Goal: Information Seeking & Learning: Learn about a topic

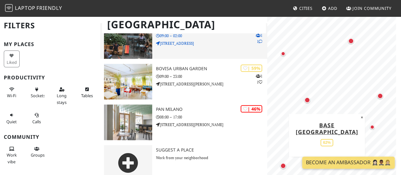
scroll to position [190, 0]
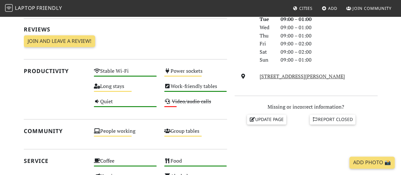
scroll to position [190, 0]
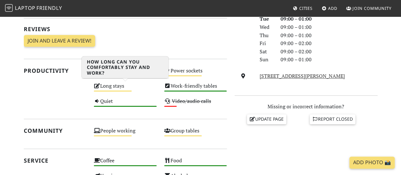
click at [108, 86] on div "Long stays Medium" at bounding box center [125, 88] width 70 height 15
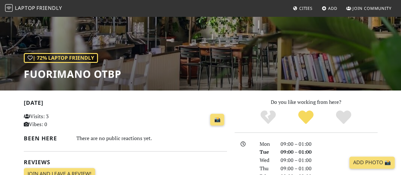
scroll to position [63, 0]
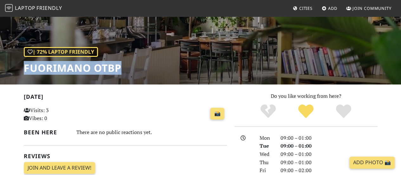
drag, startPoint x: 124, startPoint y: 66, endPoint x: 26, endPoint y: 66, distance: 97.6
click at [26, 66] on div "| 72% Laptop Friendly Fuorimano OTBP" at bounding box center [200, 18] width 401 height 132
copy h1 "Fuorimano OTBP"
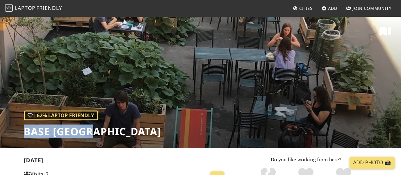
drag, startPoint x: 26, startPoint y: 131, endPoint x: 95, endPoint y: 130, distance: 69.4
click at [95, 131] on h1 "BASE [GEOGRAPHIC_DATA]" at bounding box center [92, 131] width 137 height 12
copy h1 "BASE [GEOGRAPHIC_DATA]"
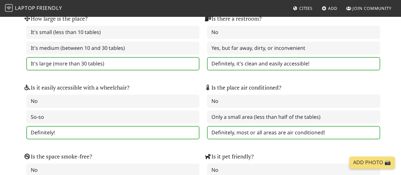
scroll to position [697, 0]
